Goal: Find specific page/section

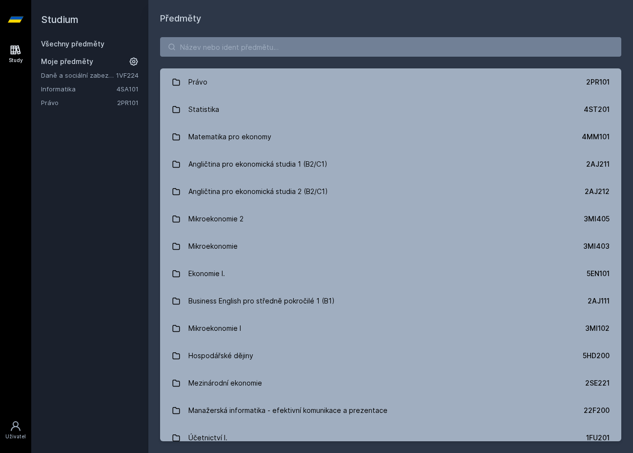
click at [86, 78] on link "Daně a sociální zabezpečení" at bounding box center [78, 75] width 75 height 10
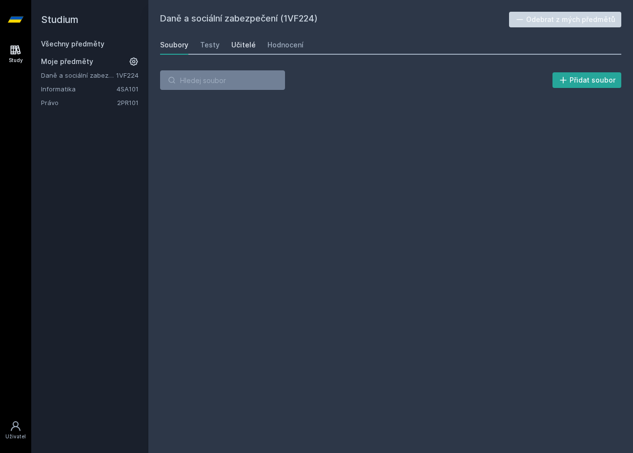
click at [240, 47] on div "Učitelé" at bounding box center [244, 45] width 24 height 10
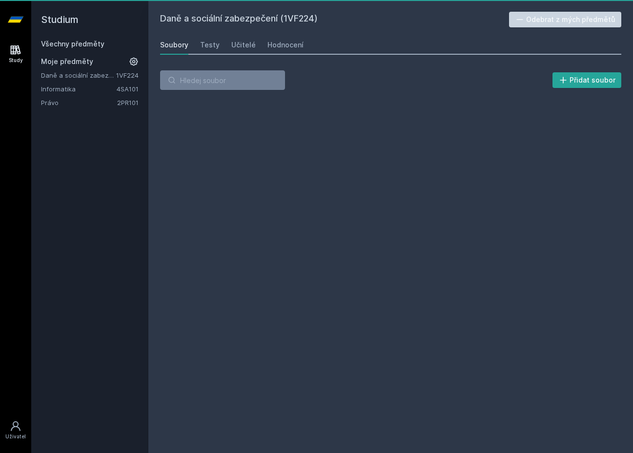
click at [69, 88] on link "Informatika" at bounding box center [79, 89] width 76 height 10
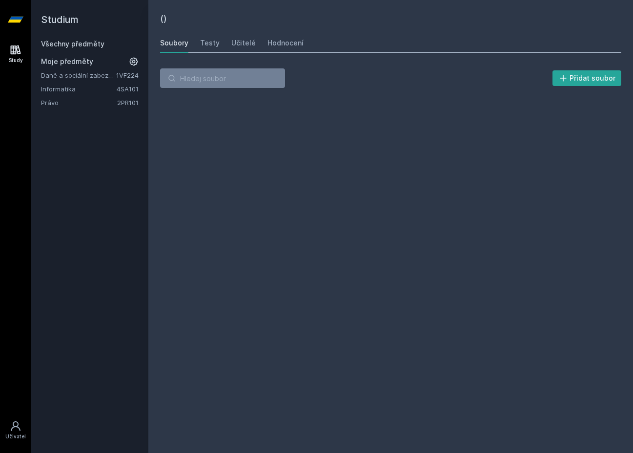
click at [53, 89] on link "Informatika" at bounding box center [79, 89] width 76 height 10
click at [232, 41] on div "Učitelé" at bounding box center [244, 43] width 24 height 10
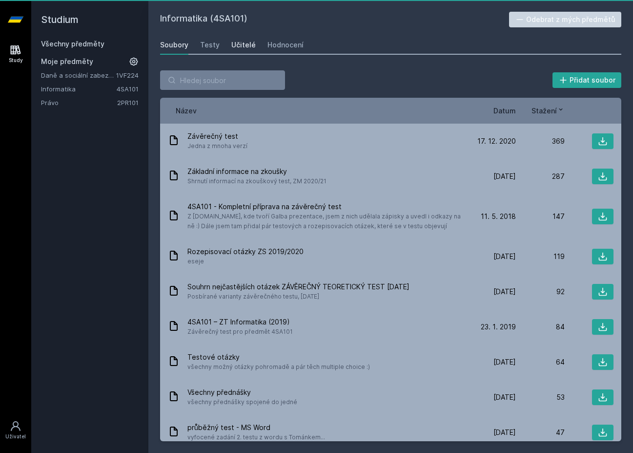
click at [246, 47] on div "Učitelé" at bounding box center [244, 45] width 24 height 10
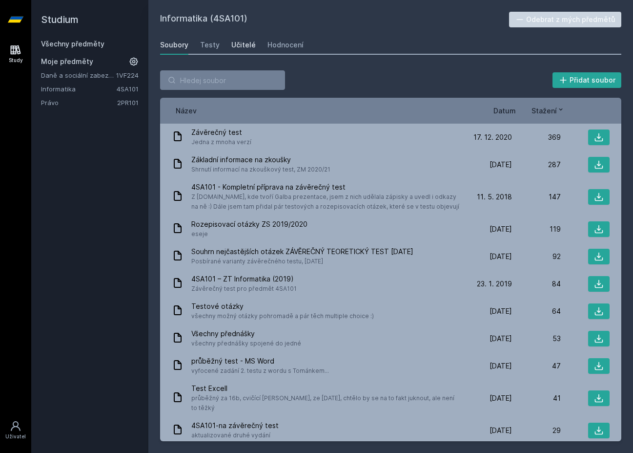
click at [242, 44] on div "Učitelé" at bounding box center [244, 45] width 24 height 10
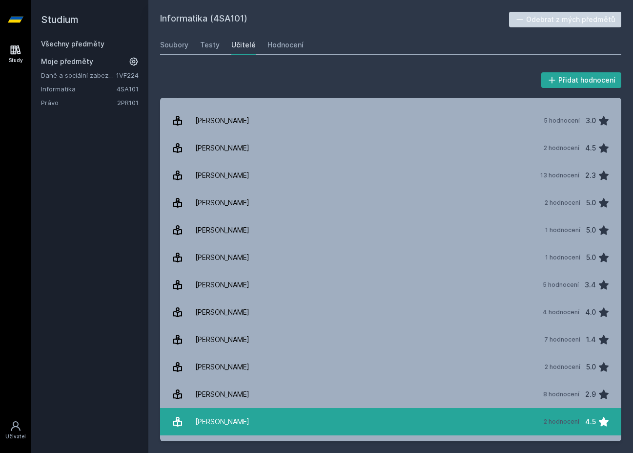
scroll to position [338, 0]
